Goal: Task Accomplishment & Management: Use online tool/utility

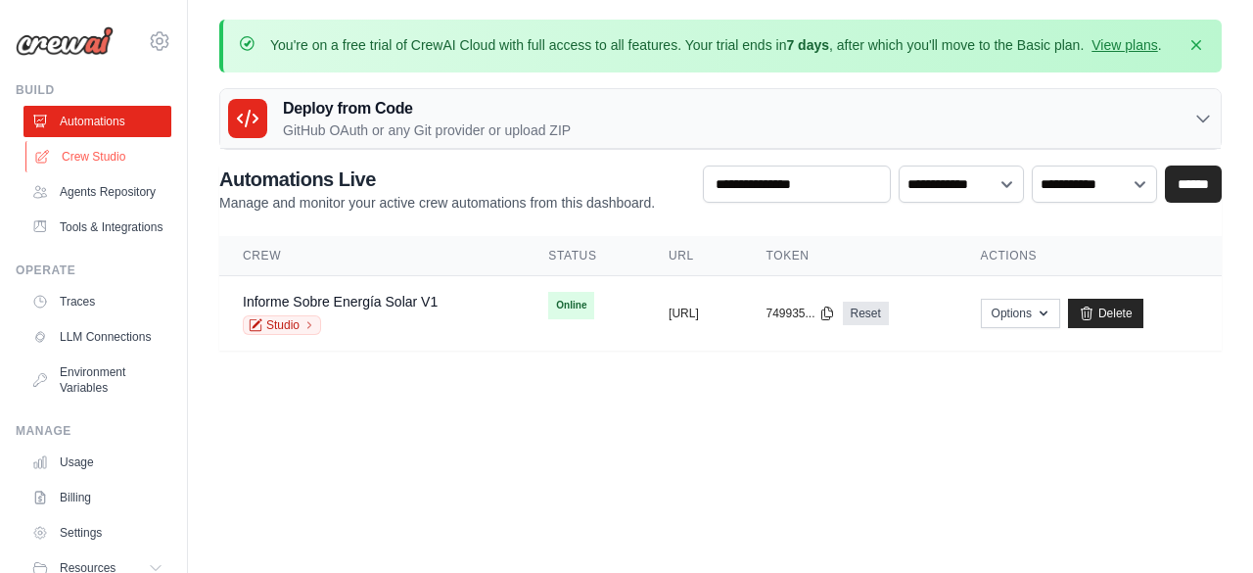
click at [80, 160] on link "Crew Studio" at bounding box center [99, 156] width 148 height 31
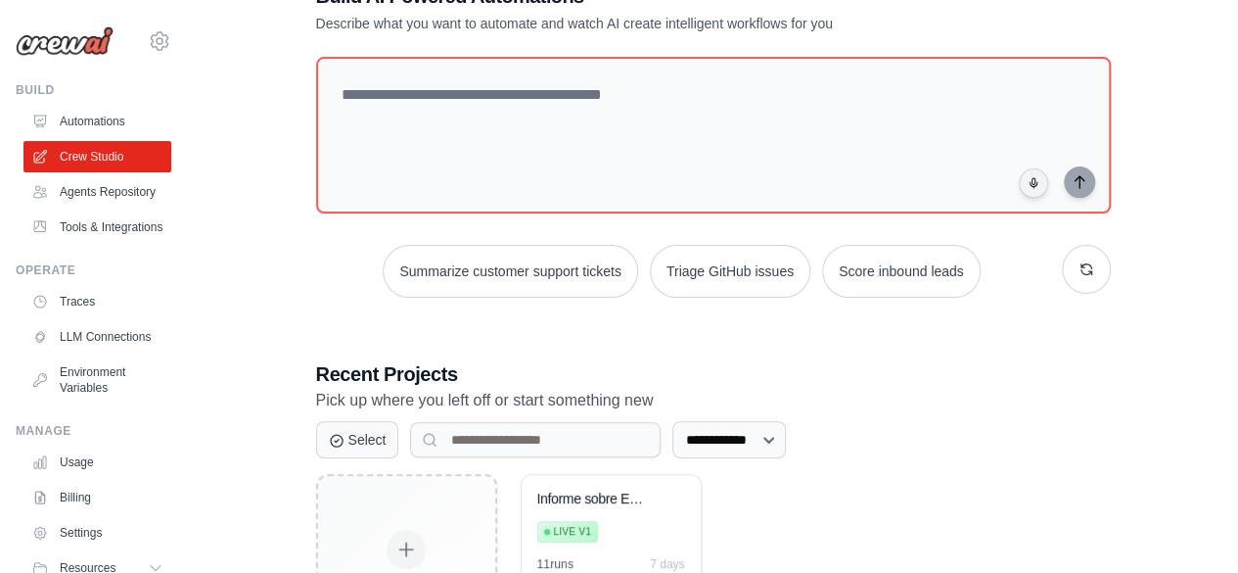
scroll to position [294, 0]
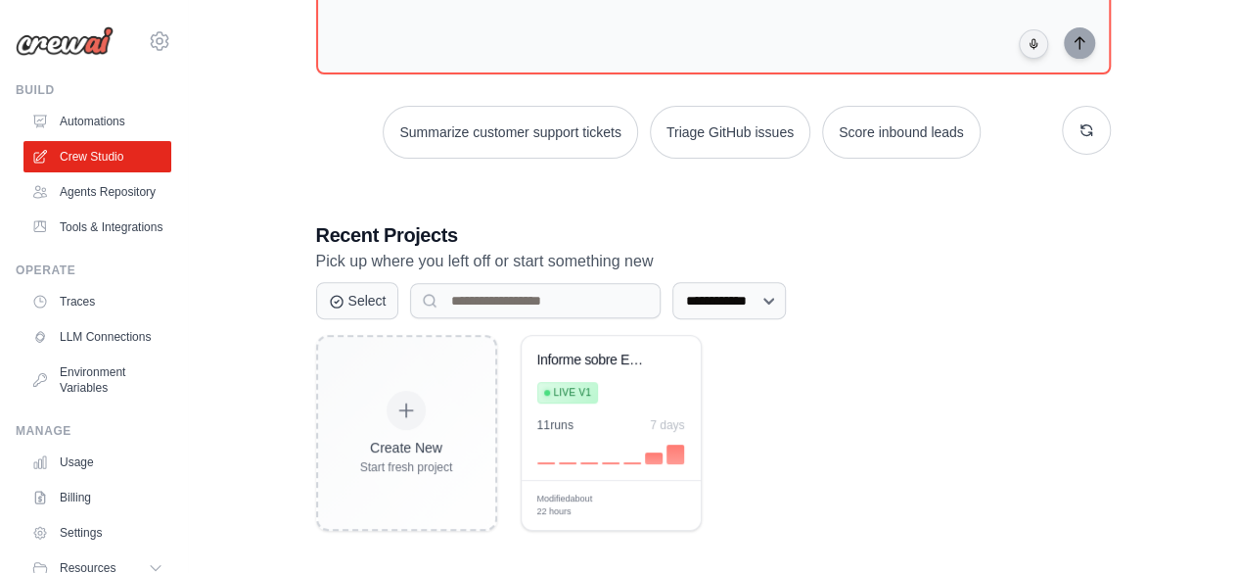
click at [286, 249] on div "**********" at bounding box center [712, 187] width 987 height 750
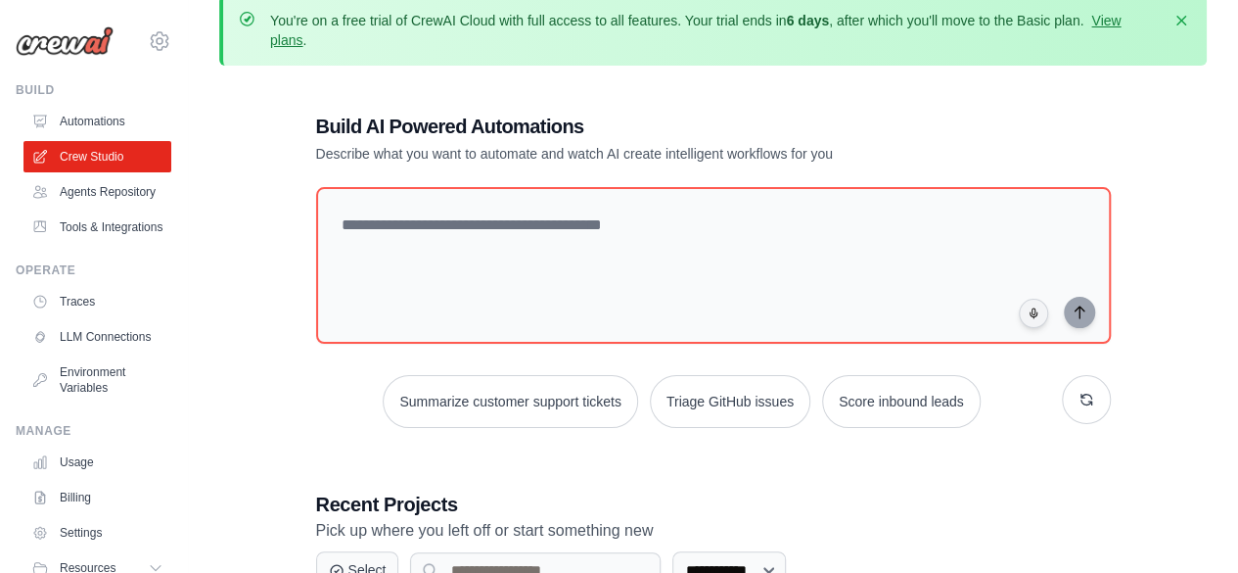
scroll to position [0, 0]
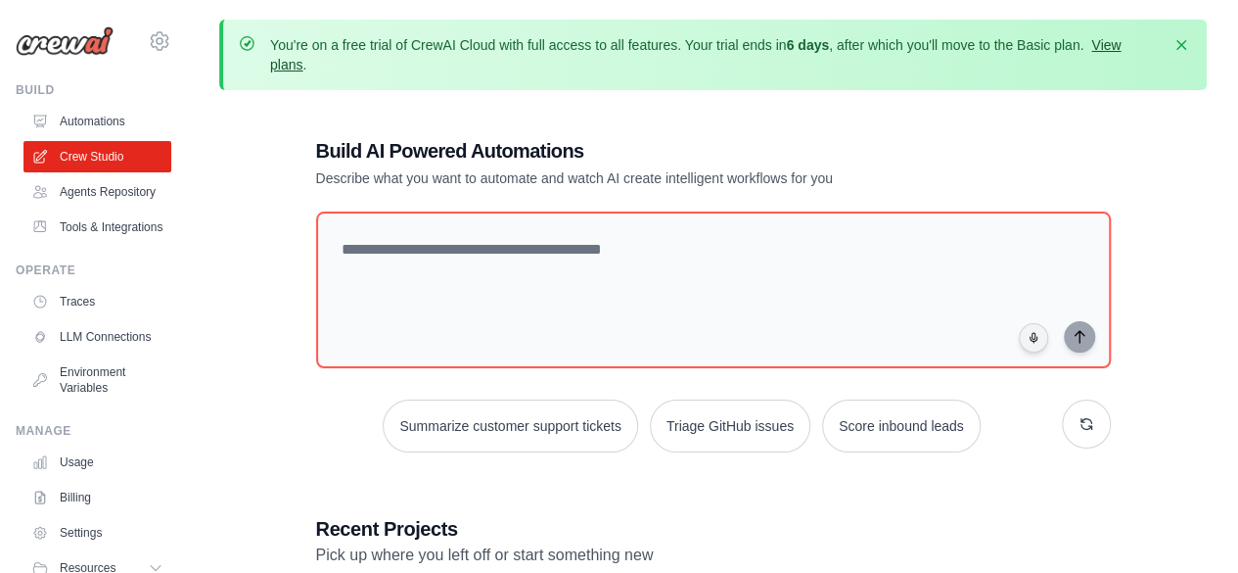
click at [1102, 37] on link "View plans" at bounding box center [695, 54] width 850 height 35
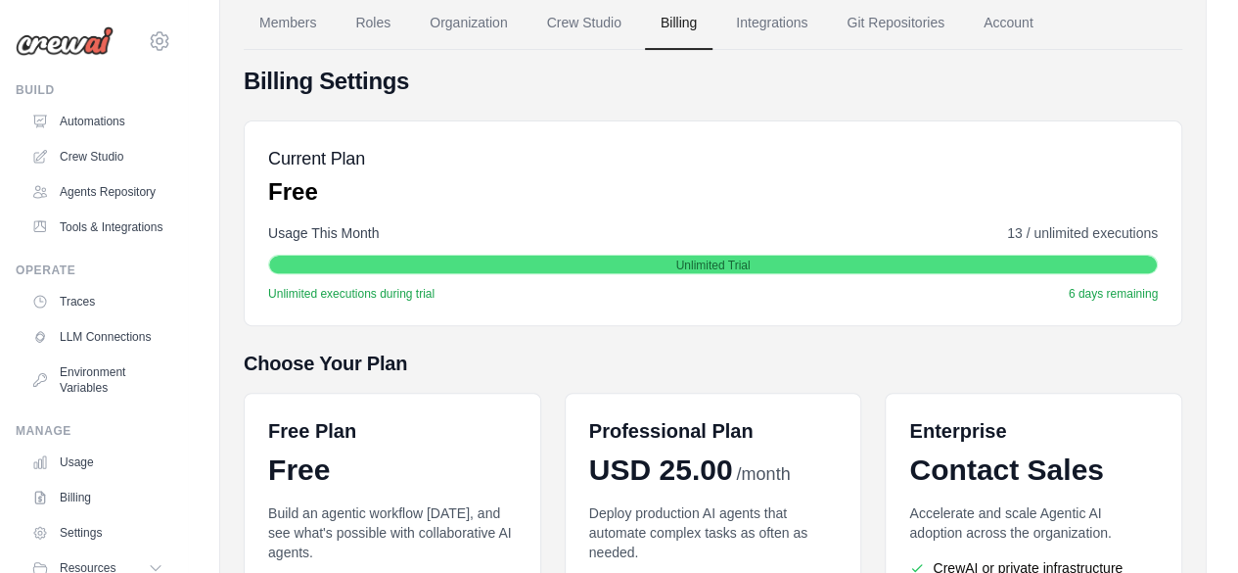
scroll to position [196, 0]
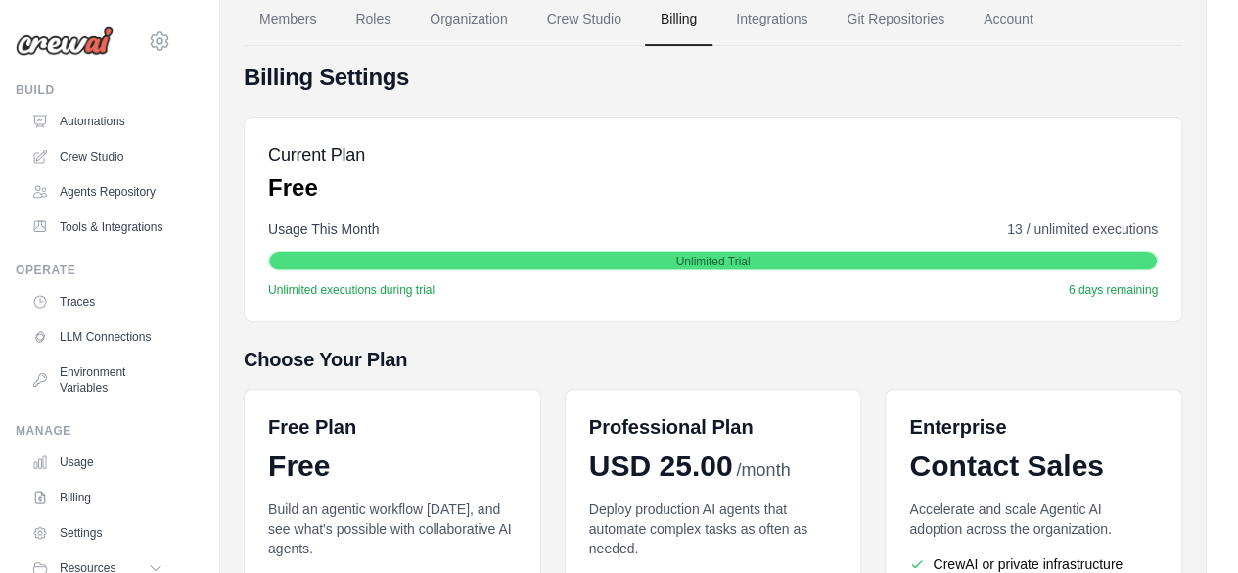
click at [1043, 230] on span "13 / unlimited executions" at bounding box center [1082, 229] width 151 height 20
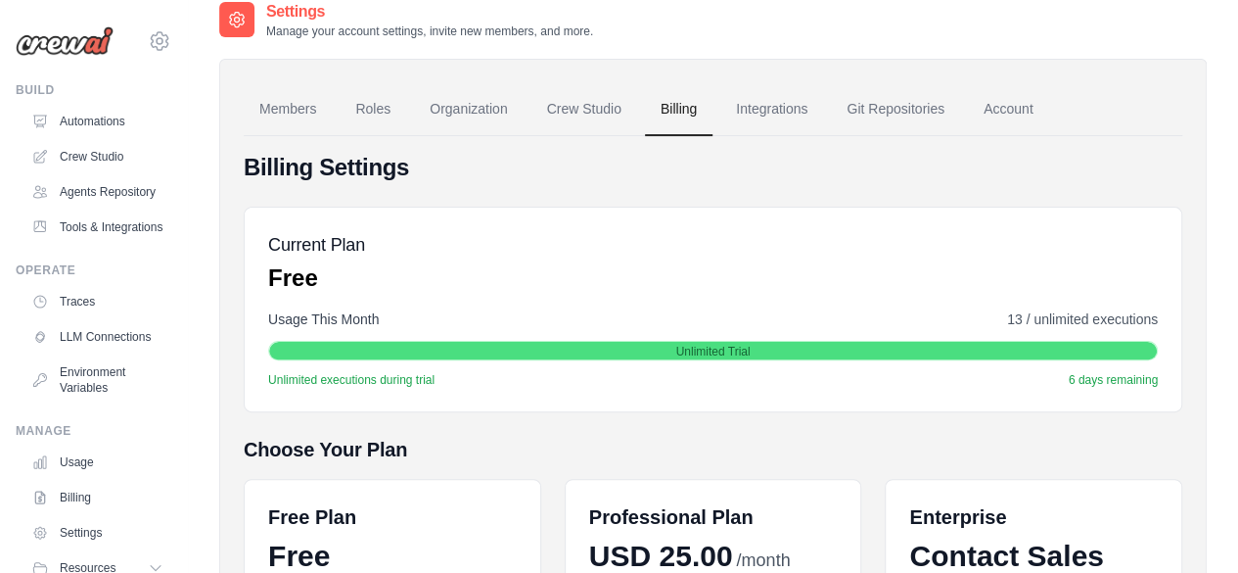
scroll to position [0, 0]
